Goal: Find specific page/section: Find specific page/section

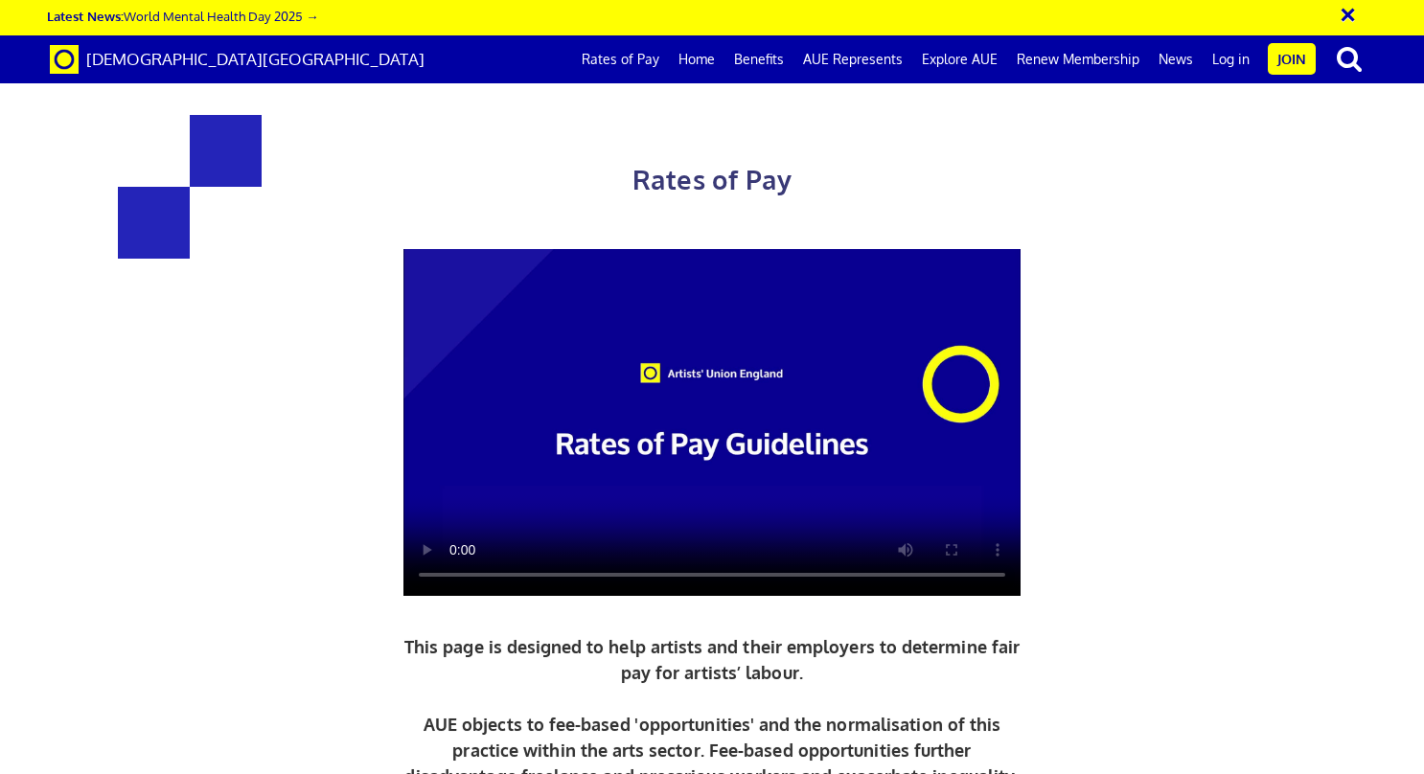
scroll to position [0, 12]
click at [1412, 148] on div "Rates of Pay This page is designed to help artists and their employers to deter…" at bounding box center [712, 497] width 1452 height 957
click at [642, 67] on link "Rates of Pay" at bounding box center [620, 59] width 97 height 48
